Goal: Task Accomplishment & Management: Use online tool/utility

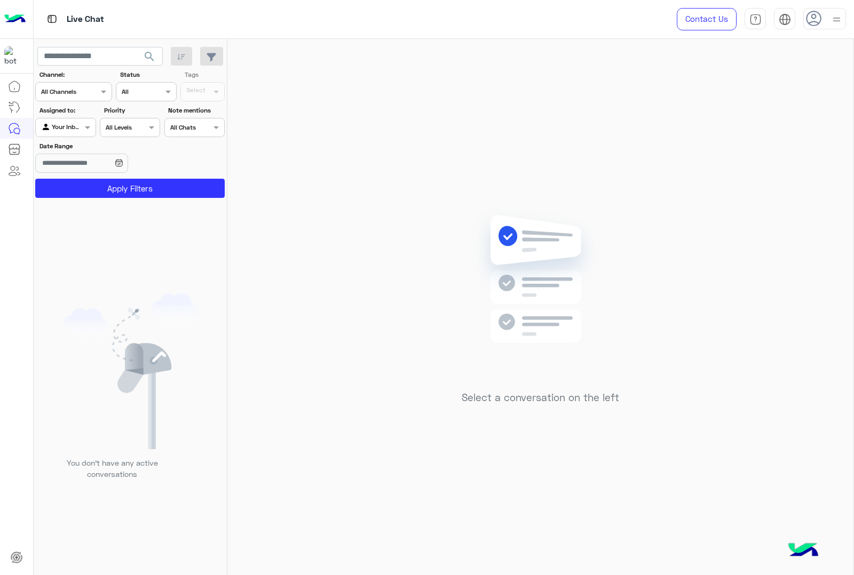
click at [817, 20] on icon at bounding box center [814, 19] width 16 height 16
click at [839, 17] on img at bounding box center [837, 20] width 12 height 12
click at [831, 22] on img at bounding box center [836, 19] width 13 height 13
click at [541, 84] on div "Select a conversation on the left" at bounding box center [540, 309] width 626 height 541
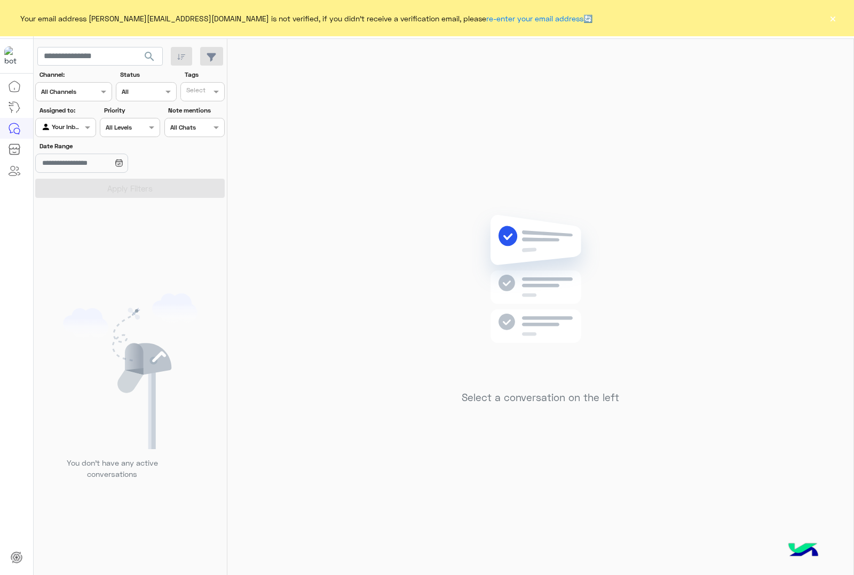
click at [831, 19] on button "×" at bounding box center [832, 18] width 11 height 11
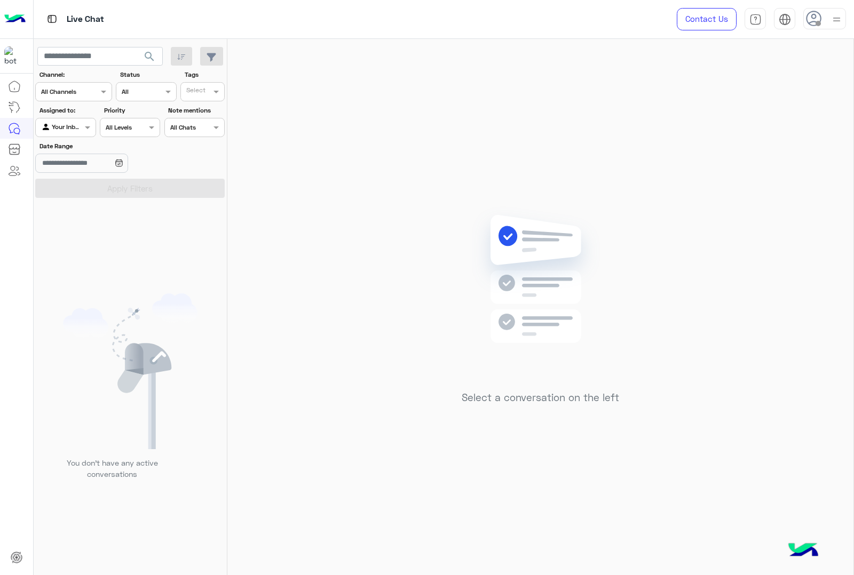
click at [823, 21] on div at bounding box center [824, 18] width 43 height 21
click at [792, 77] on label "Online" at bounding box center [779, 81] width 116 height 19
click at [837, 19] on img at bounding box center [837, 20] width 12 height 12
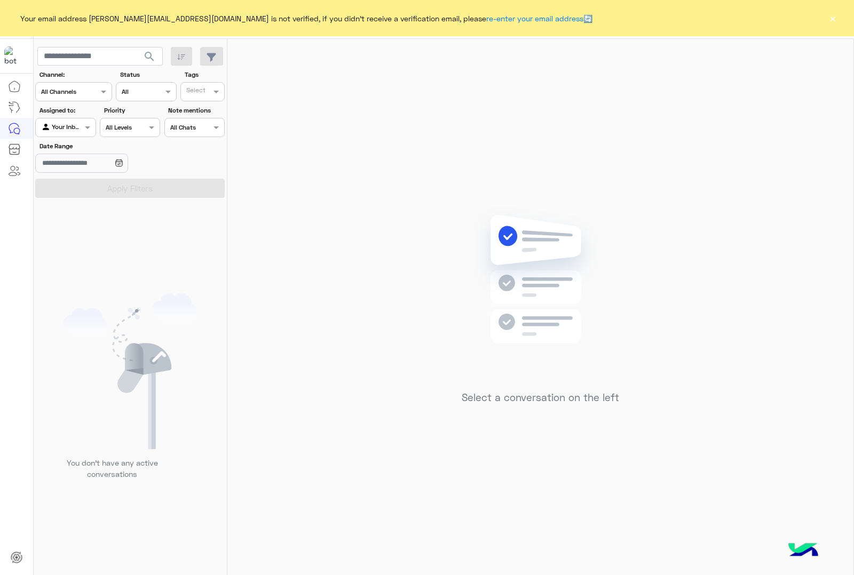
click at [831, 17] on button "×" at bounding box center [832, 18] width 11 height 11
